Goal: Task Accomplishment & Management: Use online tool/utility

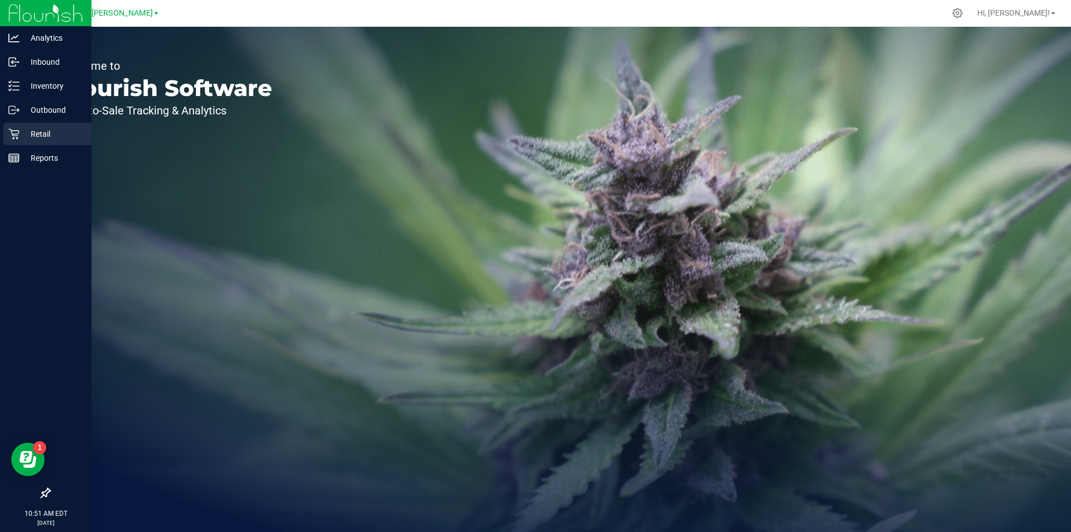
click at [36, 128] on p "Retail" at bounding box center [53, 133] width 67 height 13
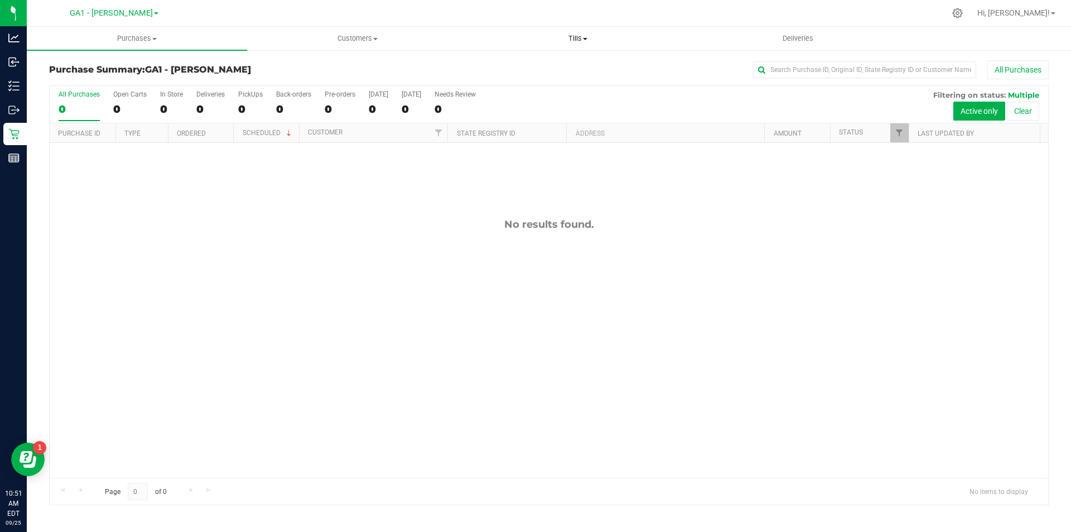
click at [586, 35] on span "Tills" at bounding box center [577, 38] width 219 height 10
click at [546, 63] on li "Manage tills" at bounding box center [578, 67] width 220 height 13
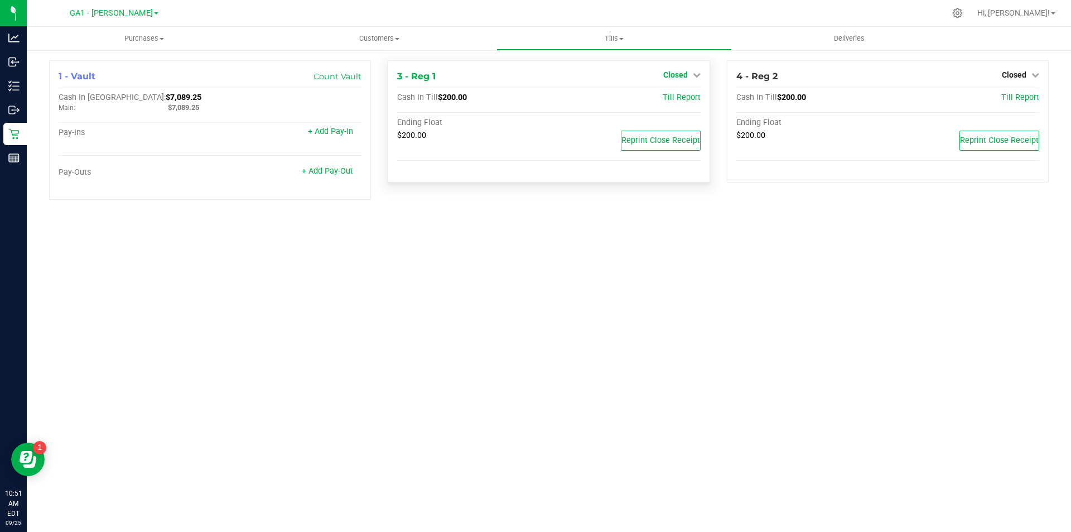
click at [687, 76] on span "Closed" at bounding box center [675, 74] width 25 height 9
click at [665, 100] on link "Open Till" at bounding box center [676, 98] width 30 height 9
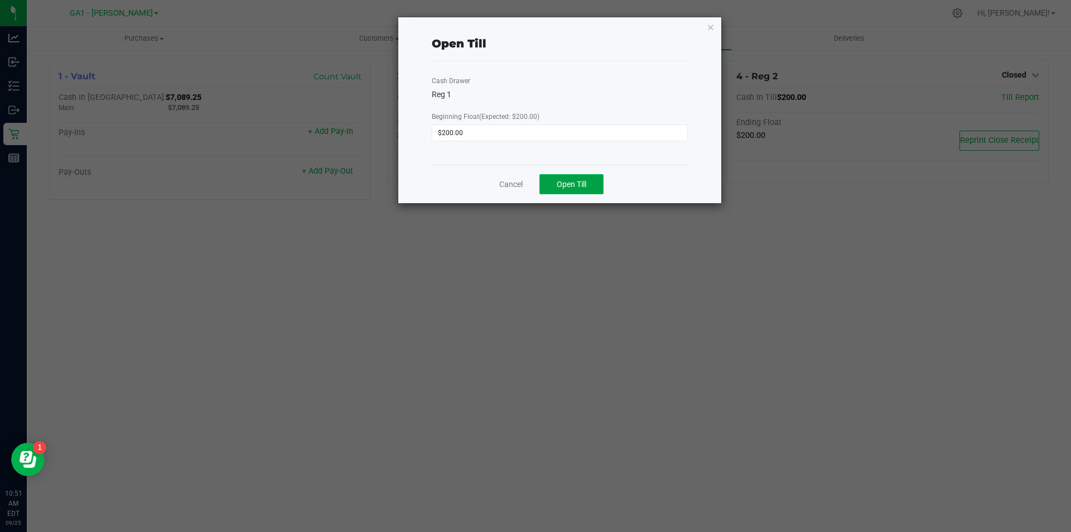
click at [560, 179] on button "Open Till" at bounding box center [572, 184] width 64 height 20
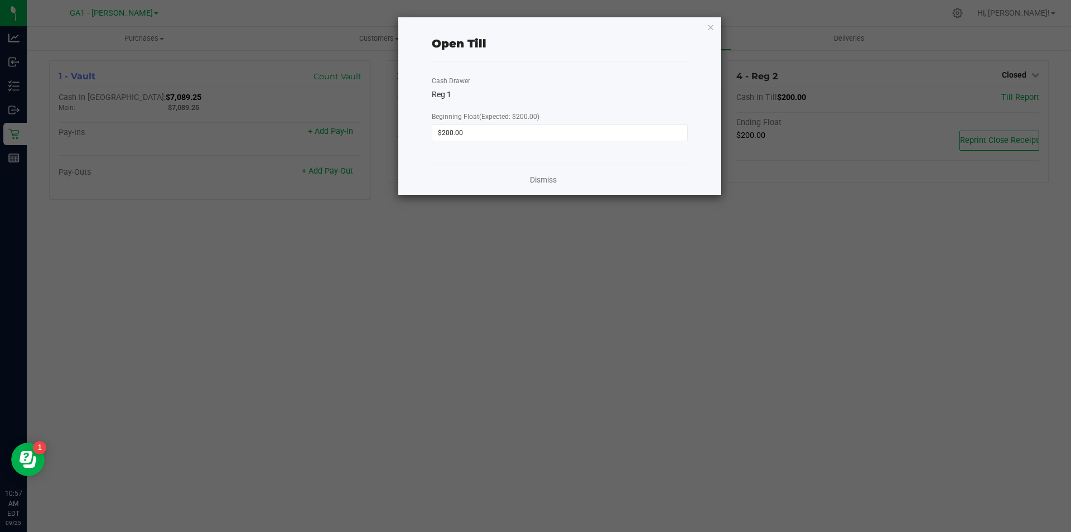
click at [684, 28] on div "Open Till" at bounding box center [560, 43] width 256 height 35
click at [711, 30] on icon "button" at bounding box center [711, 26] width 8 height 13
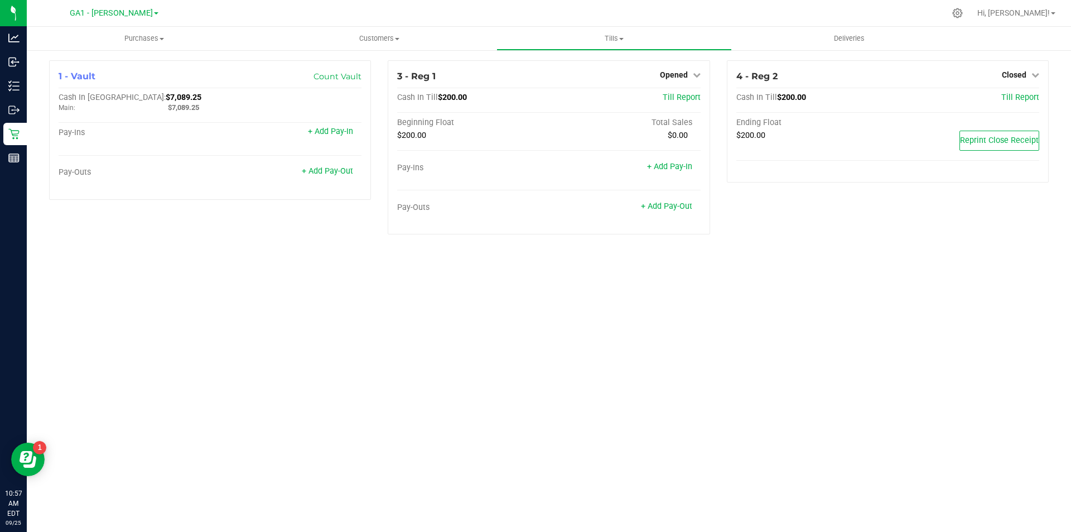
click at [608, 419] on div "Purchases Summary of purchases Fulfillment All purchases Customers All customer…" at bounding box center [549, 279] width 1045 height 505
